Goal: Task Accomplishment & Management: Manage account settings

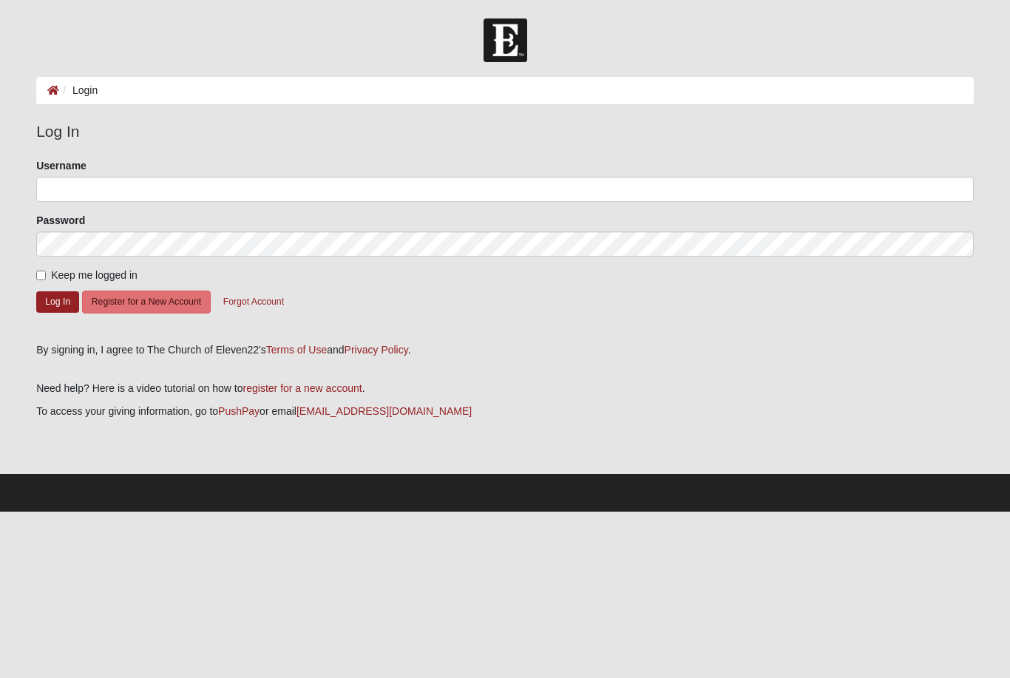
click at [59, 171] on label "Username" at bounding box center [61, 165] width 50 height 15
click at [59, 177] on input "Username" at bounding box center [505, 189] width 938 height 25
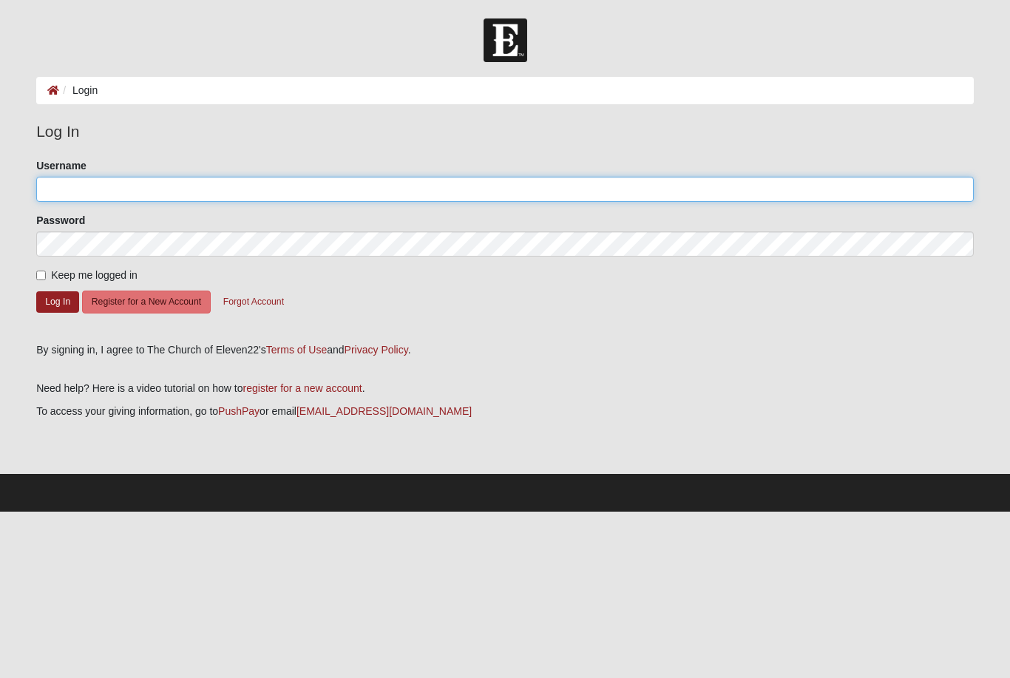
click at [89, 189] on input "Username" at bounding box center [505, 189] width 938 height 25
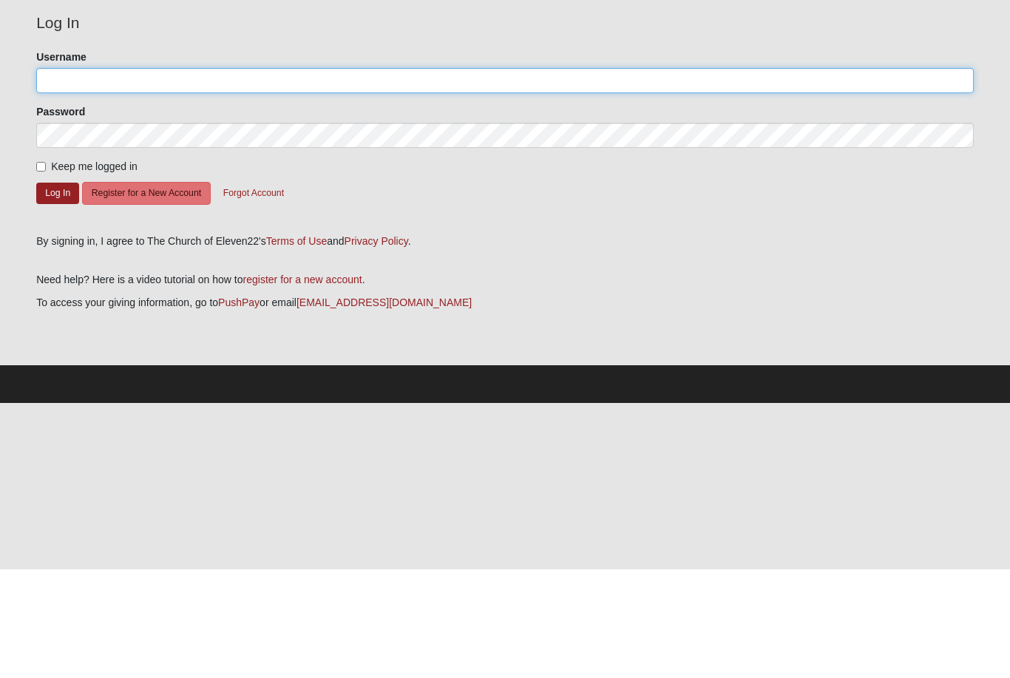
click at [166, 177] on input "Username" at bounding box center [505, 189] width 938 height 25
type input "Jdelliott"
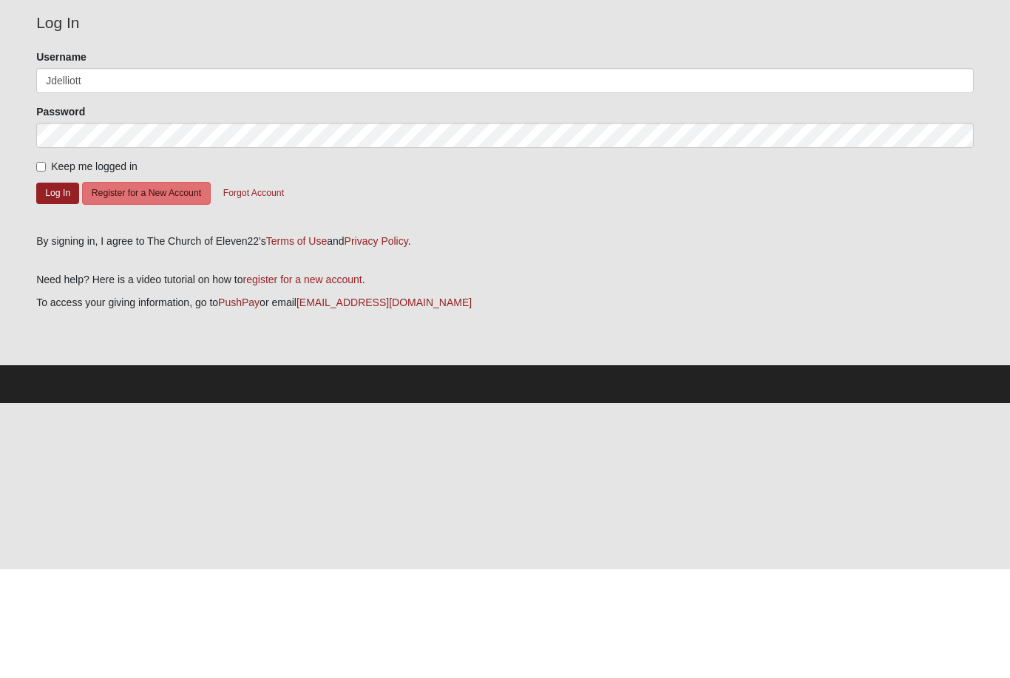
click at [263, 291] on button "Forgot Account" at bounding box center [254, 302] width 80 height 23
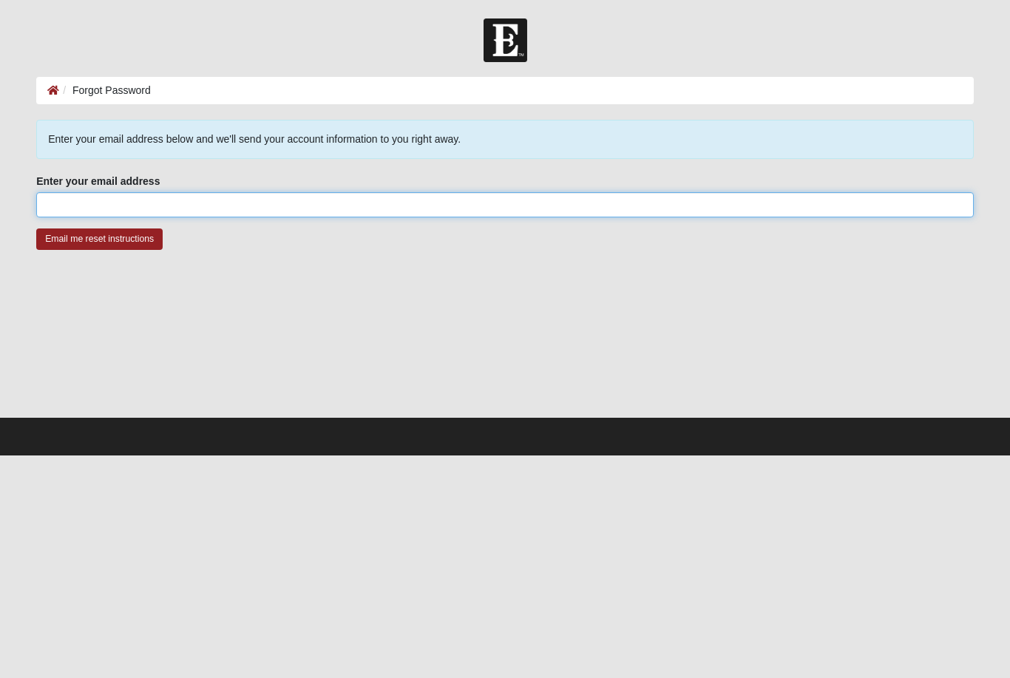
click at [73, 206] on input "Enter your email address" at bounding box center [505, 204] width 938 height 25
type input "[EMAIL_ADDRESS][DOMAIN_NAME]"
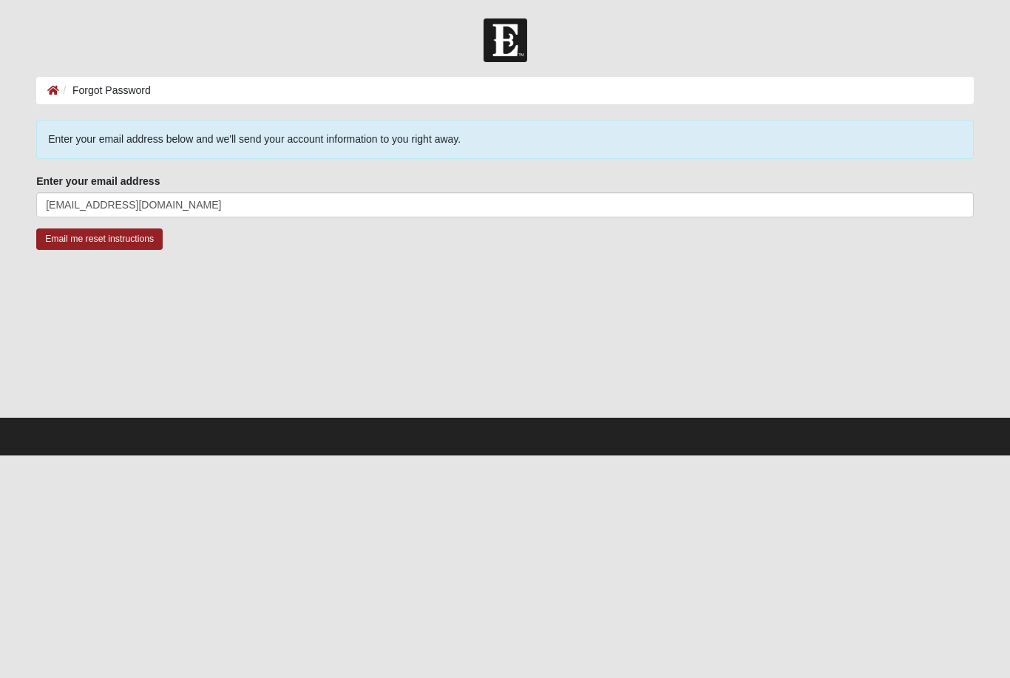
click at [103, 244] on input "Email me reset instructions" at bounding box center [99, 239] width 126 height 21
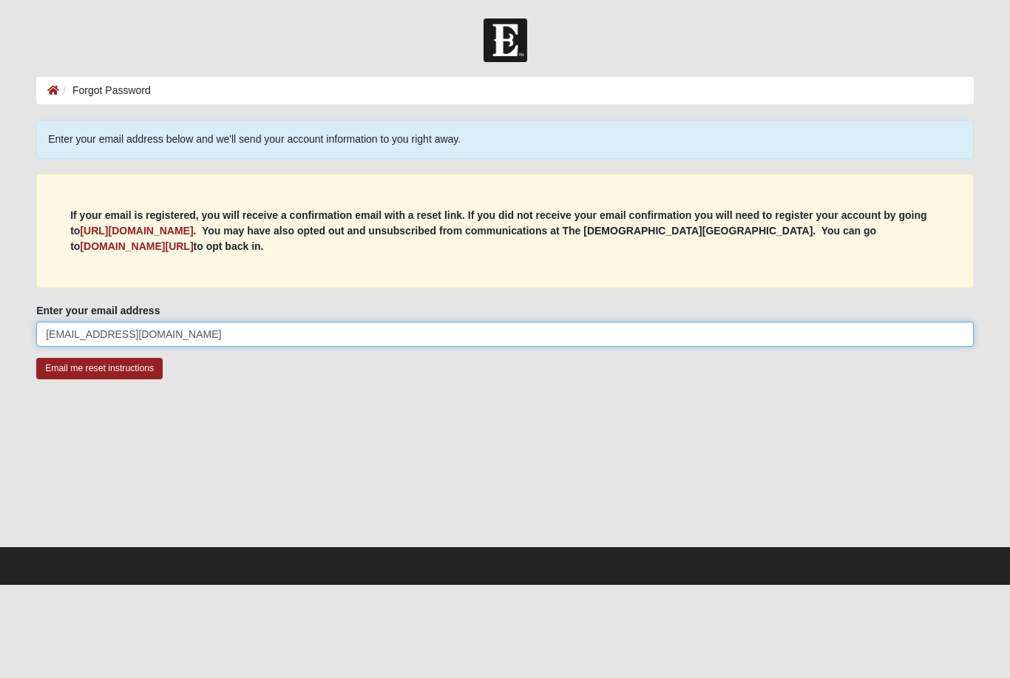
click at [118, 328] on input "[EMAIL_ADDRESS][DOMAIN_NAME]" at bounding box center [505, 334] width 938 height 25
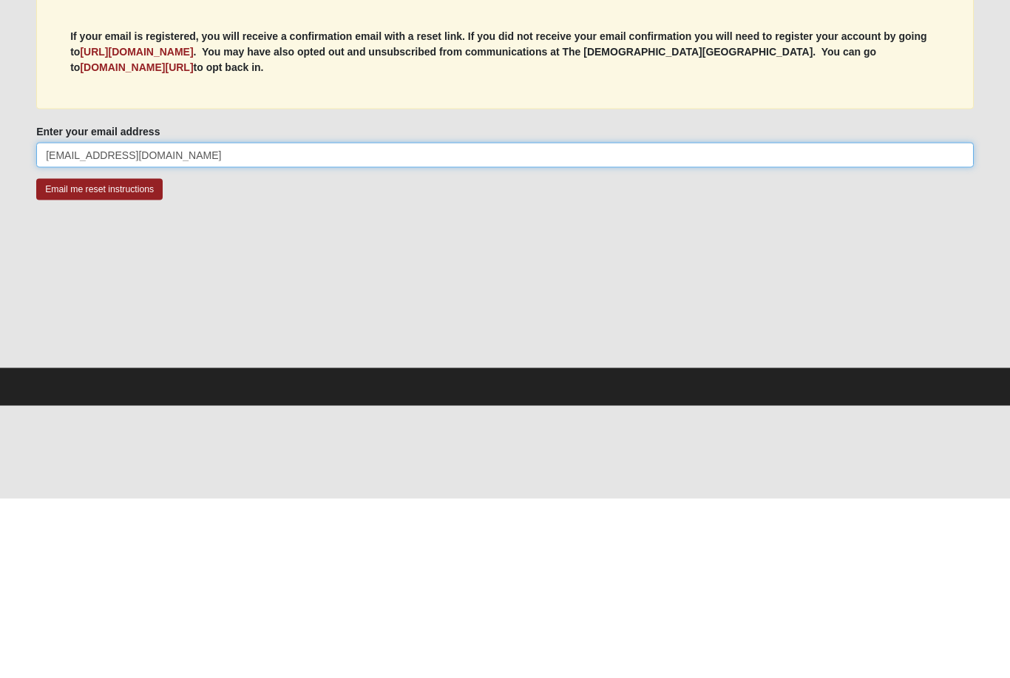
click at [110, 322] on input "[EMAIL_ADDRESS][DOMAIN_NAME]" at bounding box center [505, 334] width 938 height 25
type input "[EMAIL_ADDRESS][DOMAIN_NAME]"
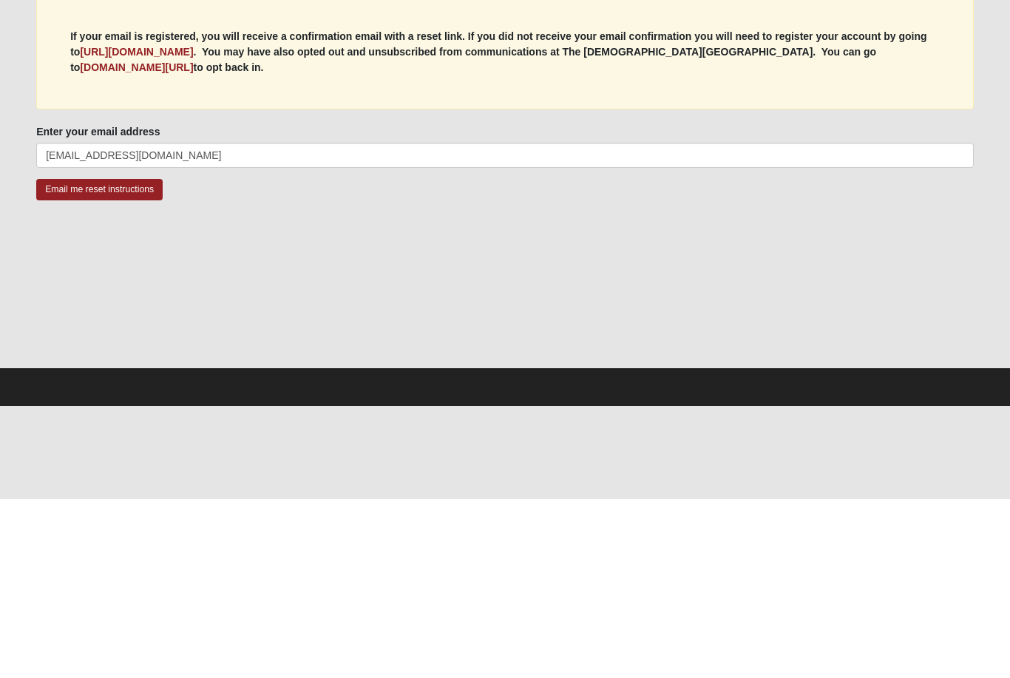
click at [108, 358] on input "Email me reset instructions" at bounding box center [99, 368] width 126 height 21
